Goal: Ask a question

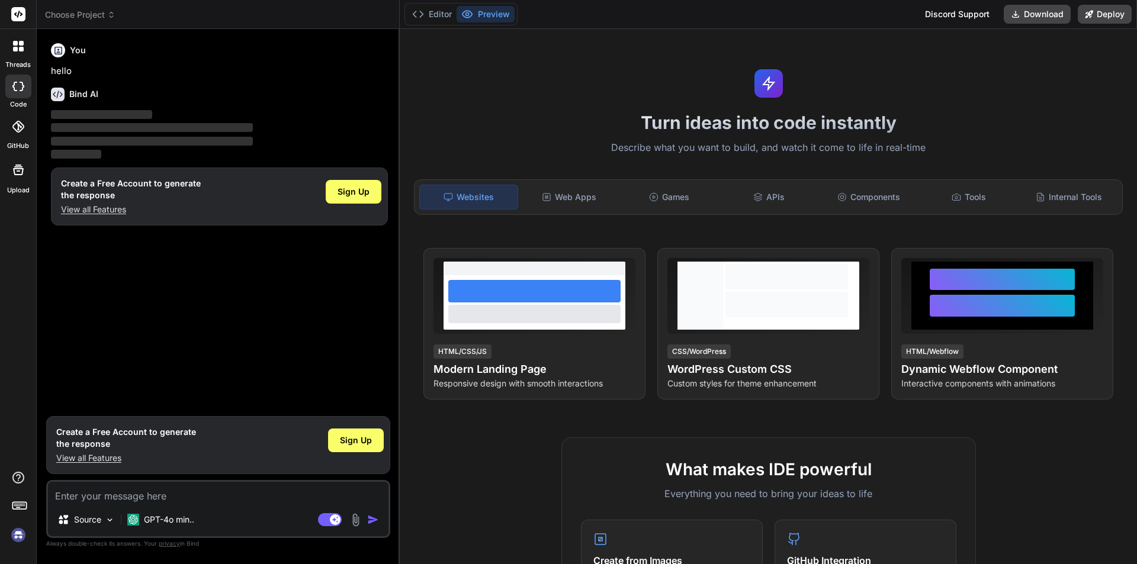
type textarea "h"
type textarea "x"
type textarea "hi"
type textarea "x"
type textarea "hi"
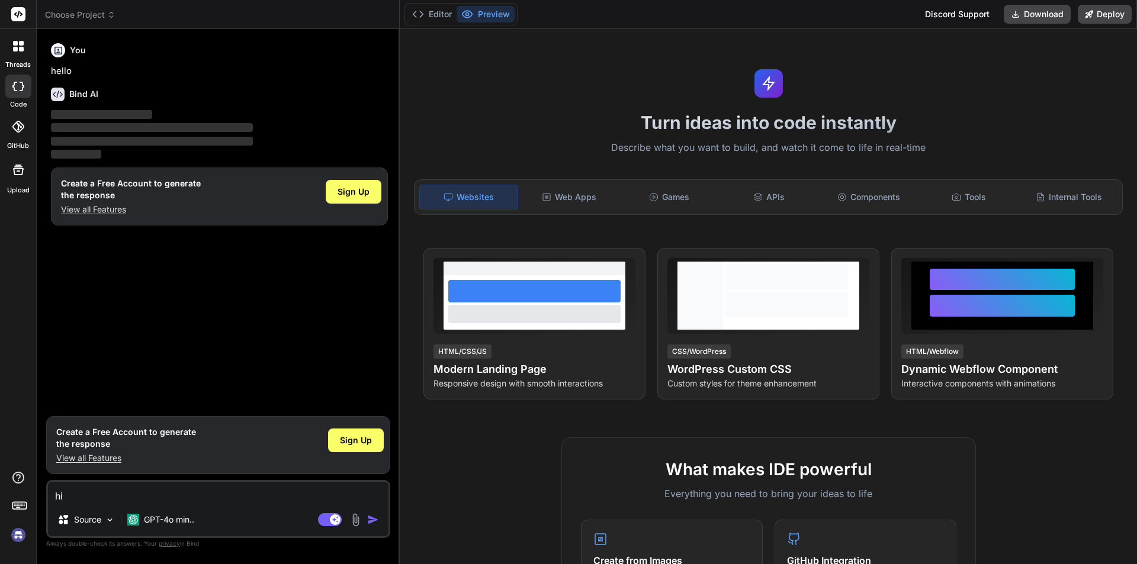
click at [376, 521] on img "button" at bounding box center [373, 520] width 12 height 12
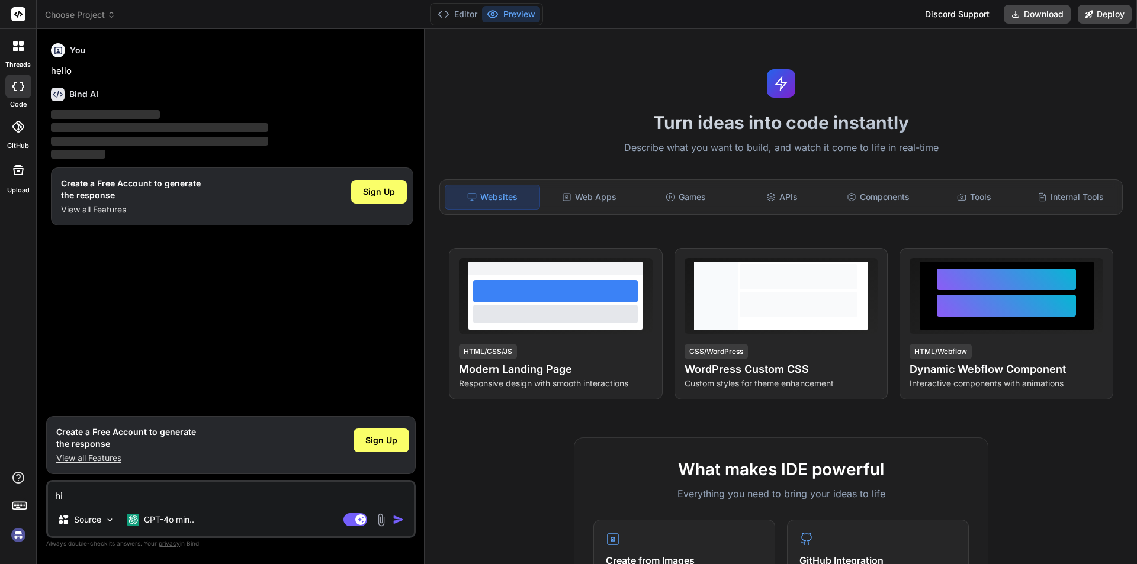
type textarea "x"
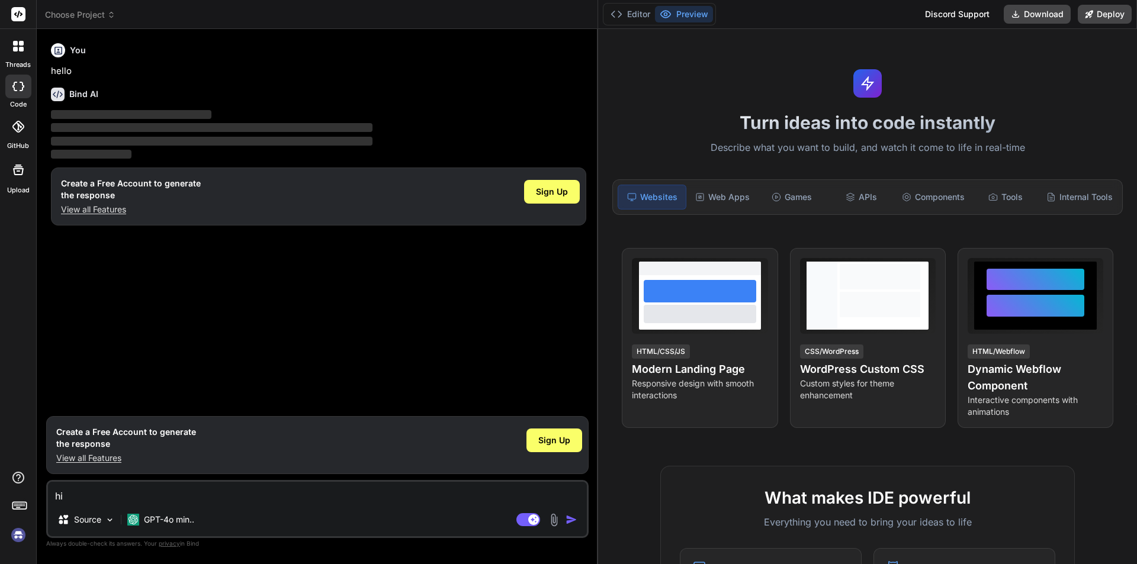
drag, startPoint x: 400, startPoint y: 43, endPoint x: 580, endPoint y: 62, distance: 181.6
click at [580, 62] on div "Bind AI Web Search Created with Pixso. Code Generator You hello Bind AI ‌ ‌ ‌ ‌…" at bounding box center [318, 296] width 562 height 535
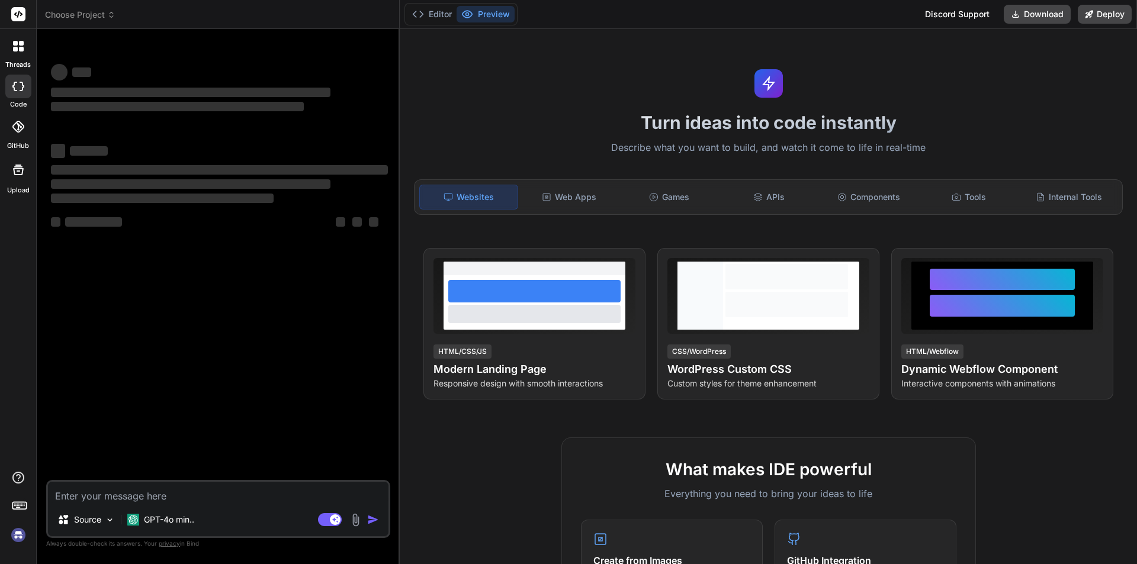
type textarea "x"
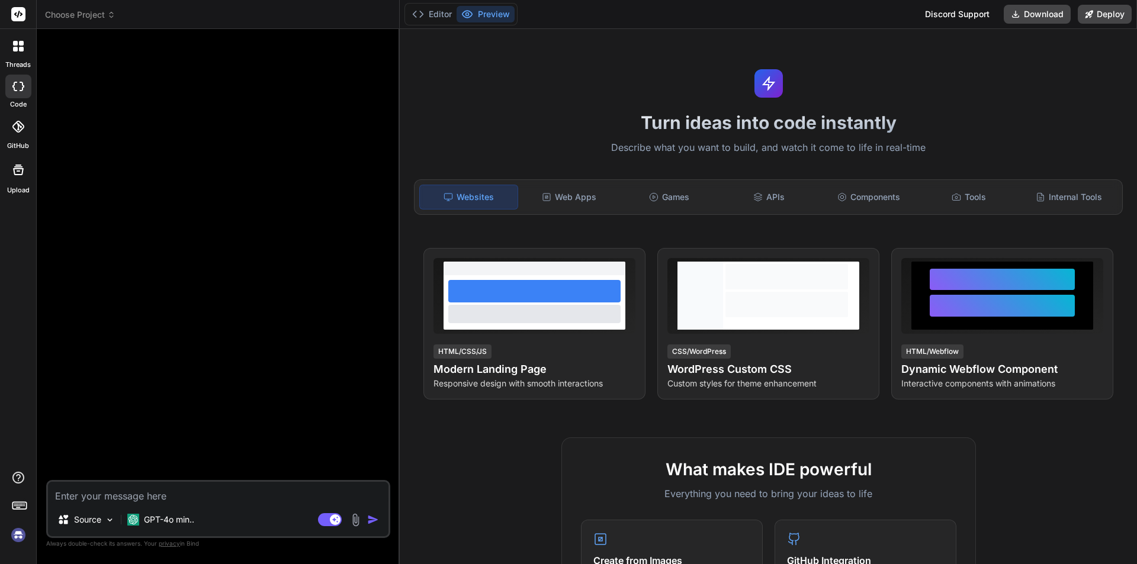
click at [70, 490] on textarea at bounding box center [218, 492] width 341 height 21
click at [104, 493] on textarea at bounding box center [218, 492] width 341 height 21
type textarea "h"
type textarea "x"
type textarea "hi"
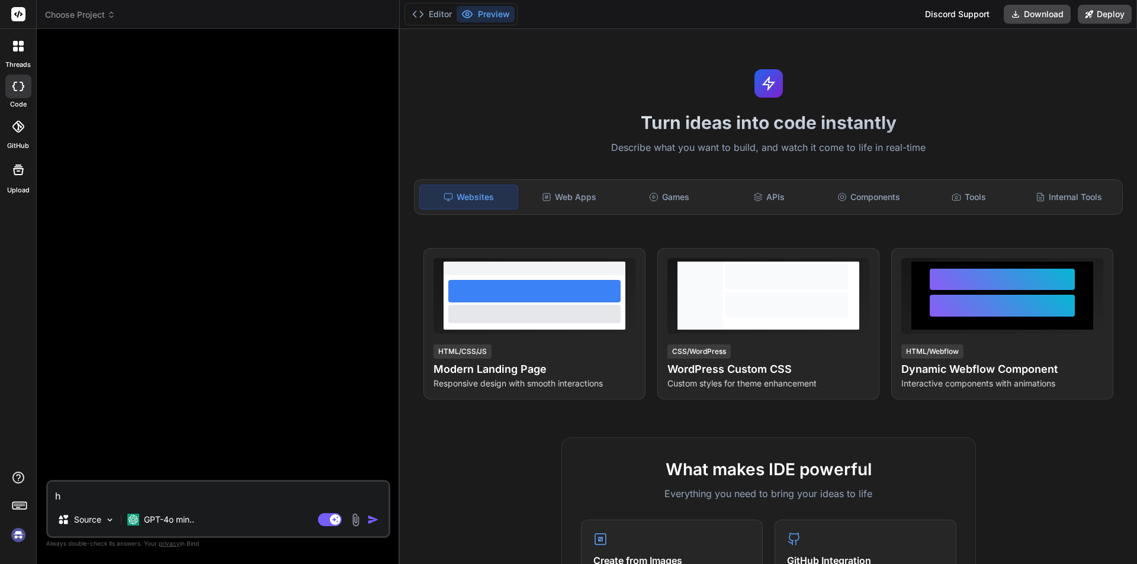
type textarea "x"
type textarea "hi"
click at [371, 521] on img "button" at bounding box center [373, 520] width 12 height 12
type textarea "x"
